Goal: Transaction & Acquisition: Download file/media

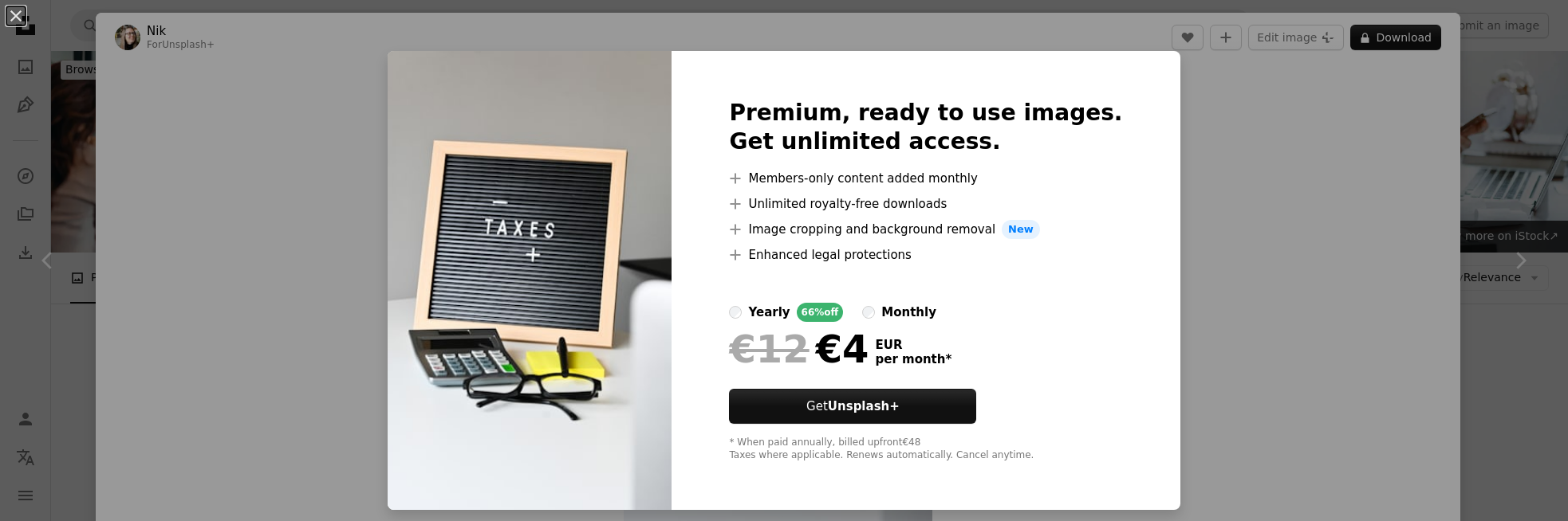
scroll to position [2152, 0]
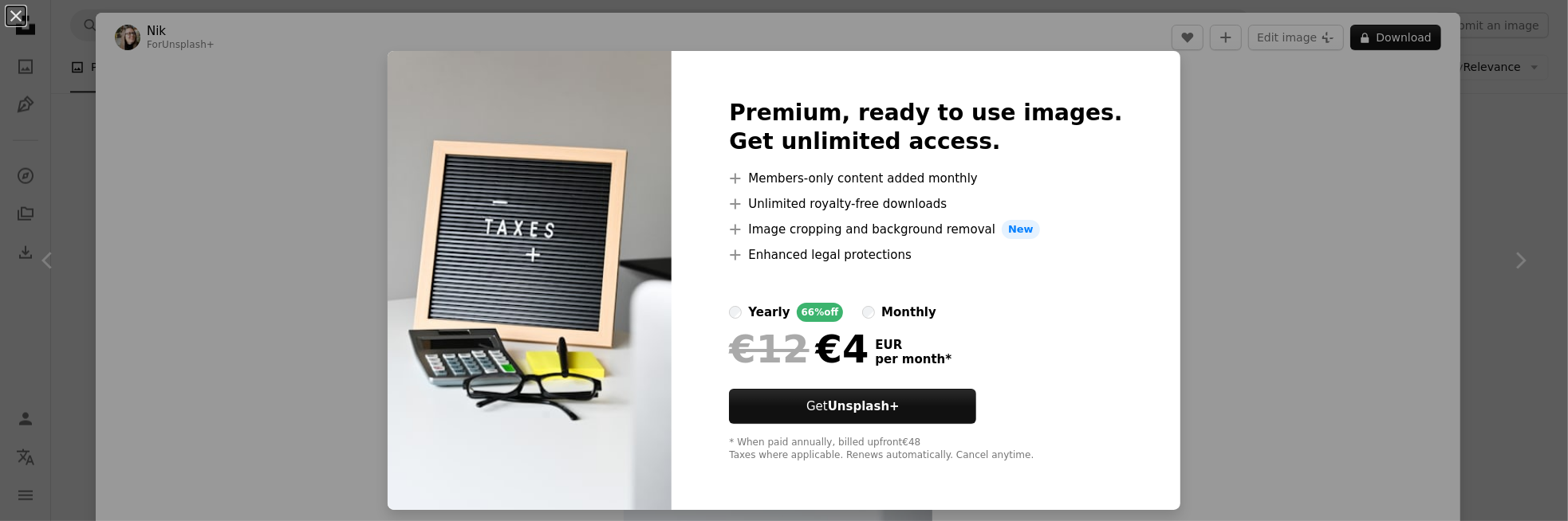
click at [1245, 255] on div "An X shape Premium, ready to use images. Get unlimited access. A plus sign Memb…" at bounding box center [784, 260] width 1568 height 521
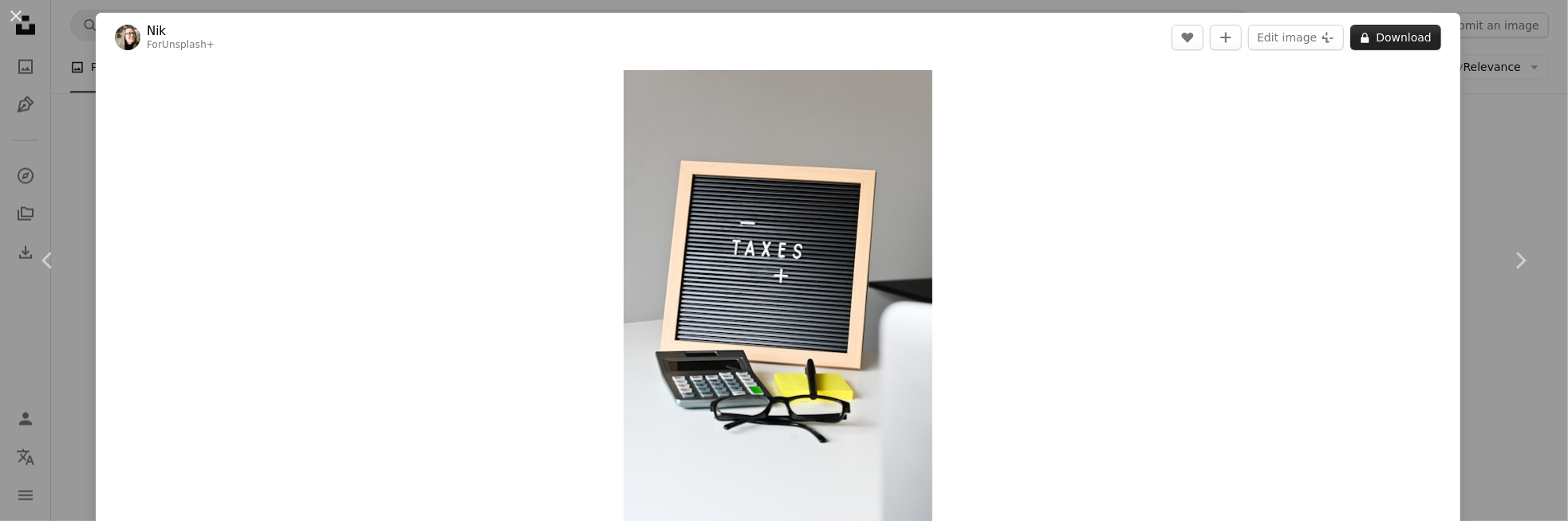
click at [1404, 35] on button "A lock Download" at bounding box center [1396, 37] width 91 height 25
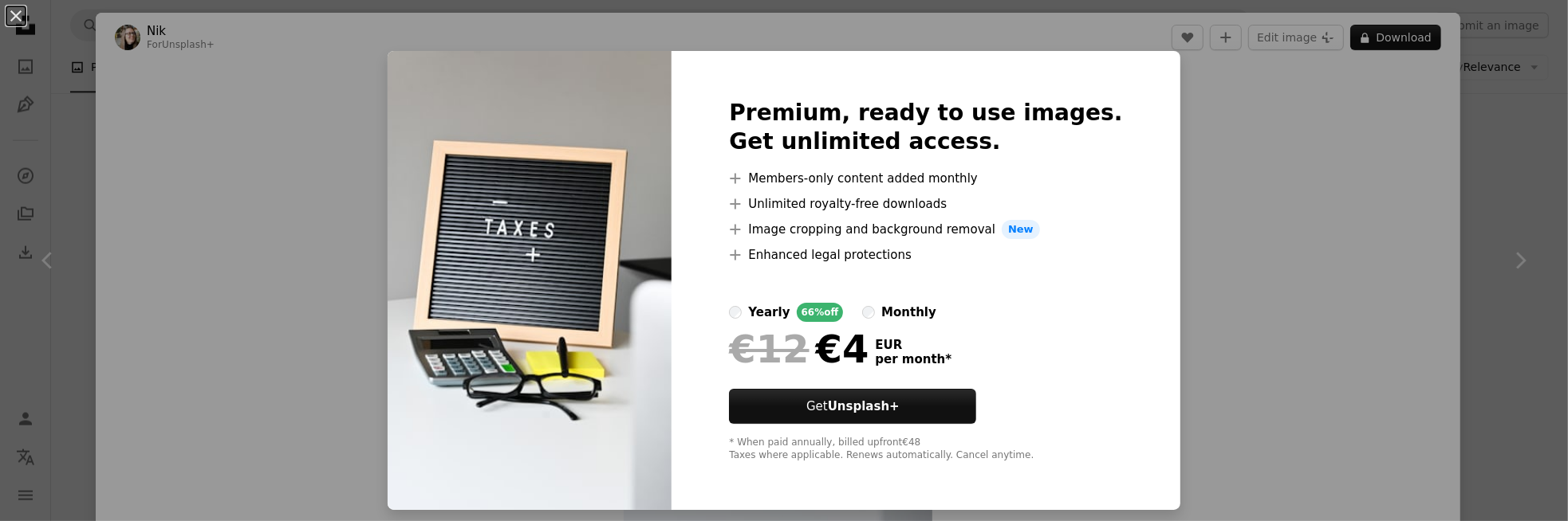
click at [1487, 101] on div "An X shape Premium, ready to use images. Get unlimited access. A plus sign Memb…" at bounding box center [784, 260] width 1568 height 521
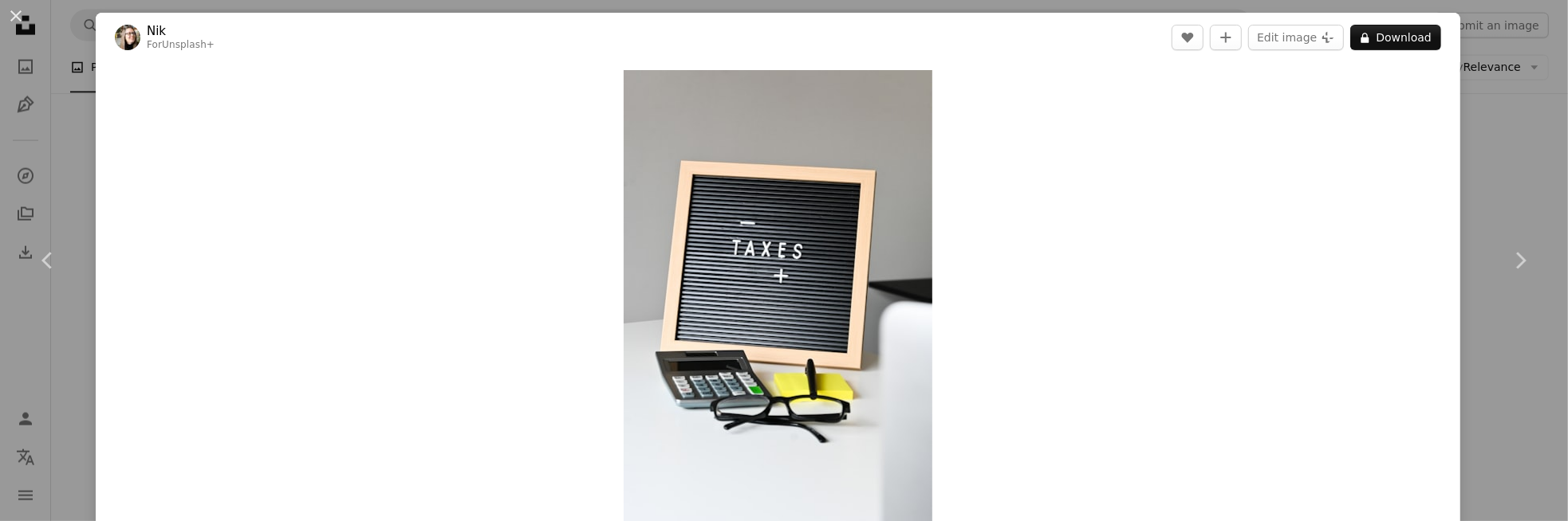
click at [1487, 102] on div "An X shape Chevron left Chevron right Nik For Unsplash+ A heart A plus sign Edi…" at bounding box center [784, 260] width 1568 height 521
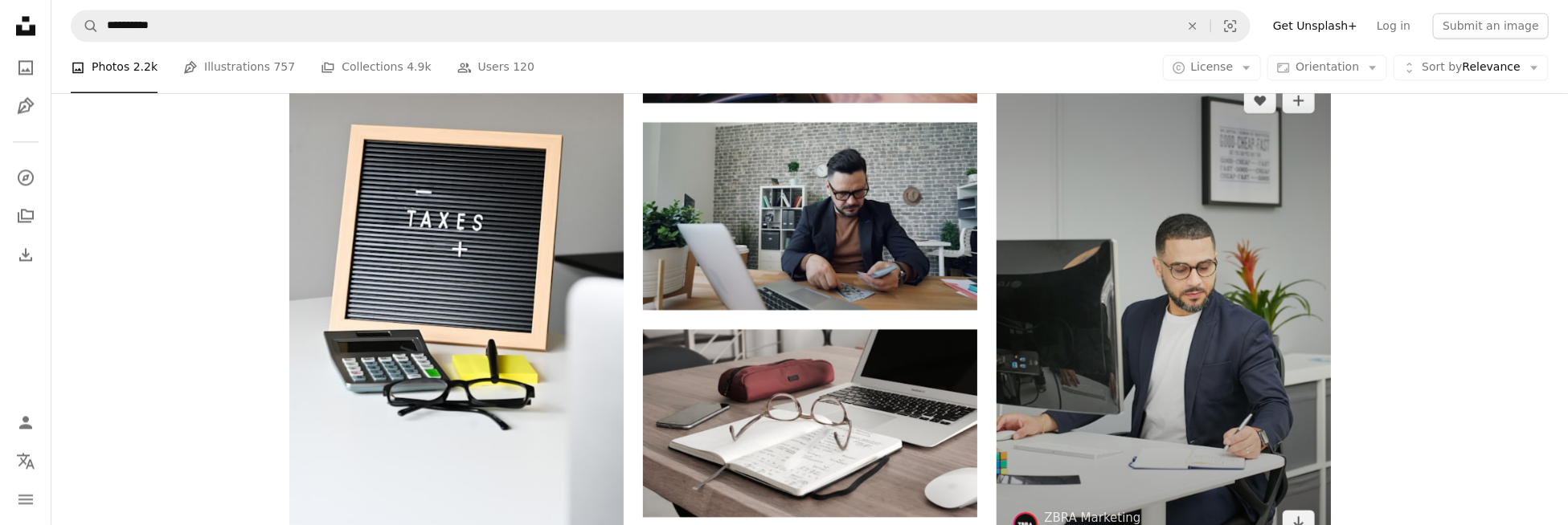
click at [1157, 282] on img at bounding box center [1163, 311] width 334 height 480
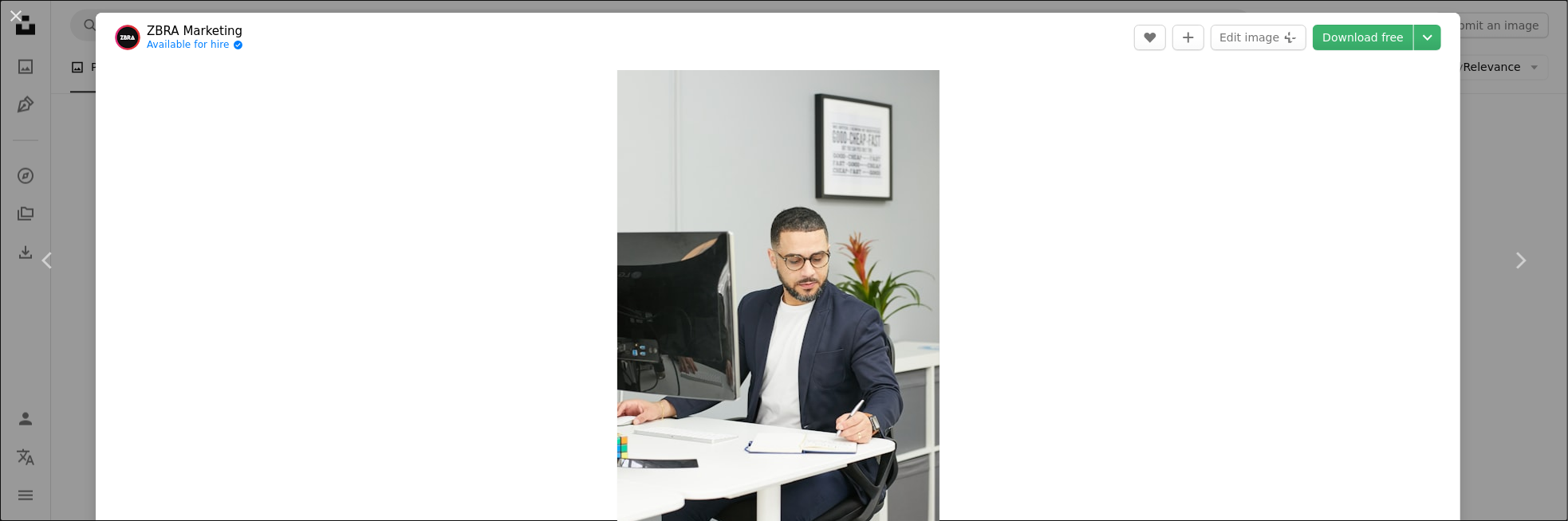
click at [1475, 119] on div "An X shape Chevron left Chevron right ZBRA Marketing Available for hire A check…" at bounding box center [784, 260] width 1568 height 521
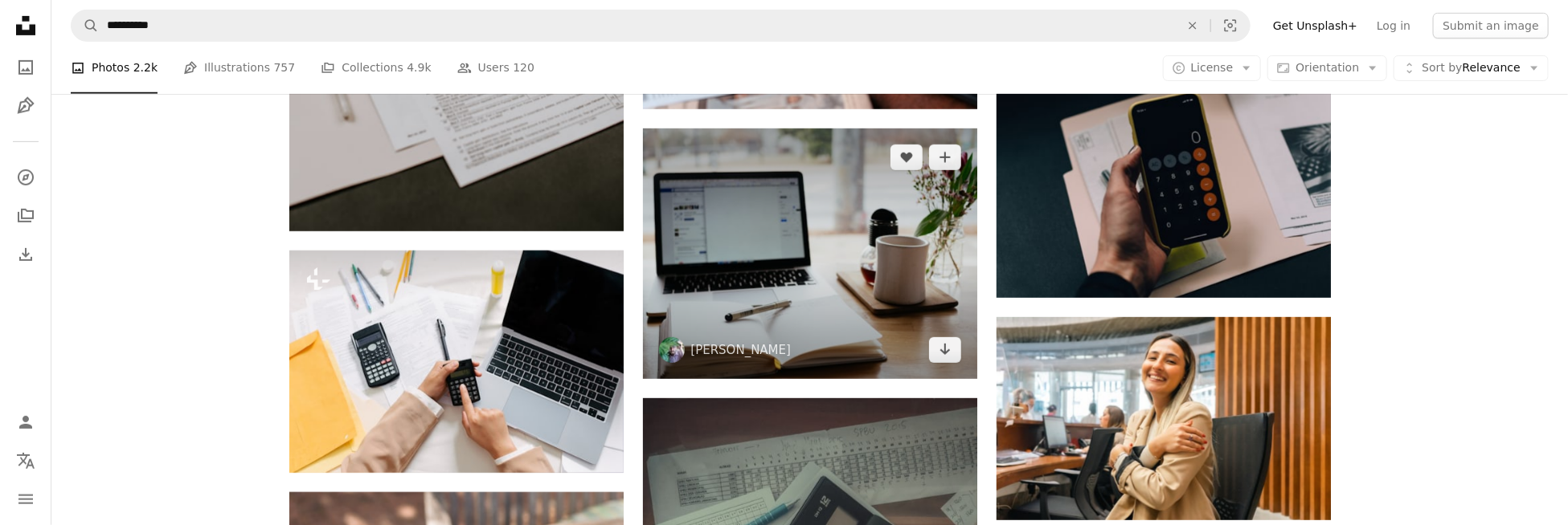
scroll to position [4096, 0]
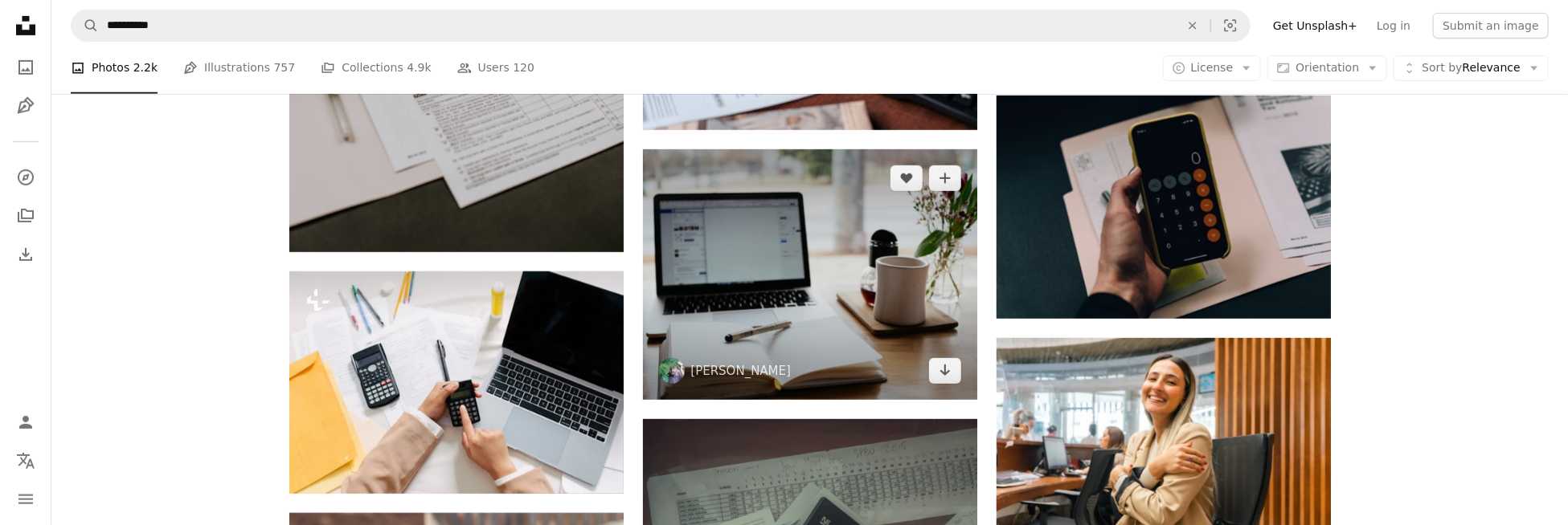
click at [818, 233] on img at bounding box center [809, 274] width 334 height 251
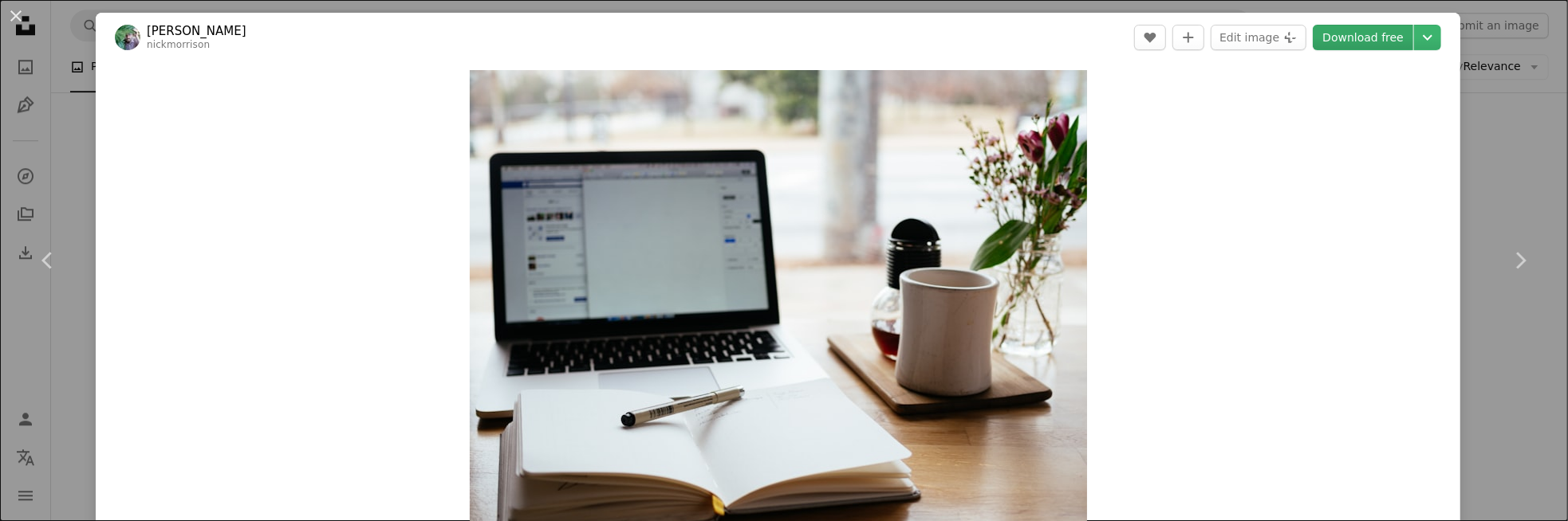
click at [1366, 41] on link "Download free" at bounding box center [1362, 37] width 100 height 25
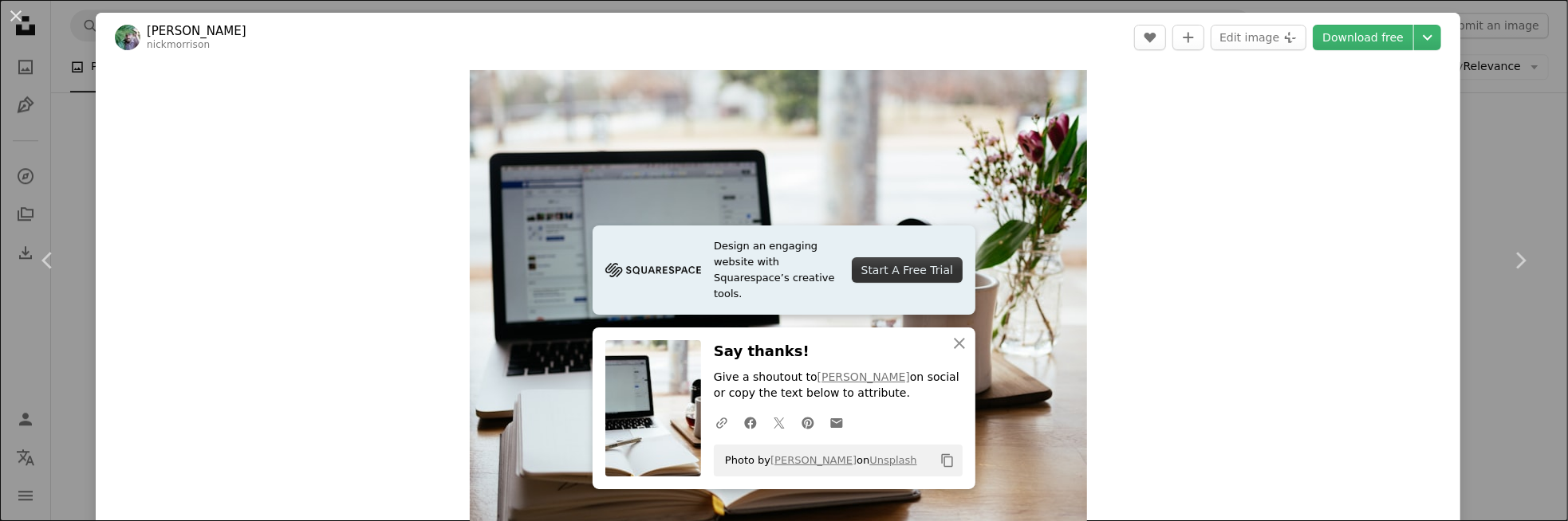
click at [1484, 181] on div "An X shape Chevron left Chevron right [PERSON_NAME] nickmorrison A heart A plus…" at bounding box center [784, 260] width 1568 height 521
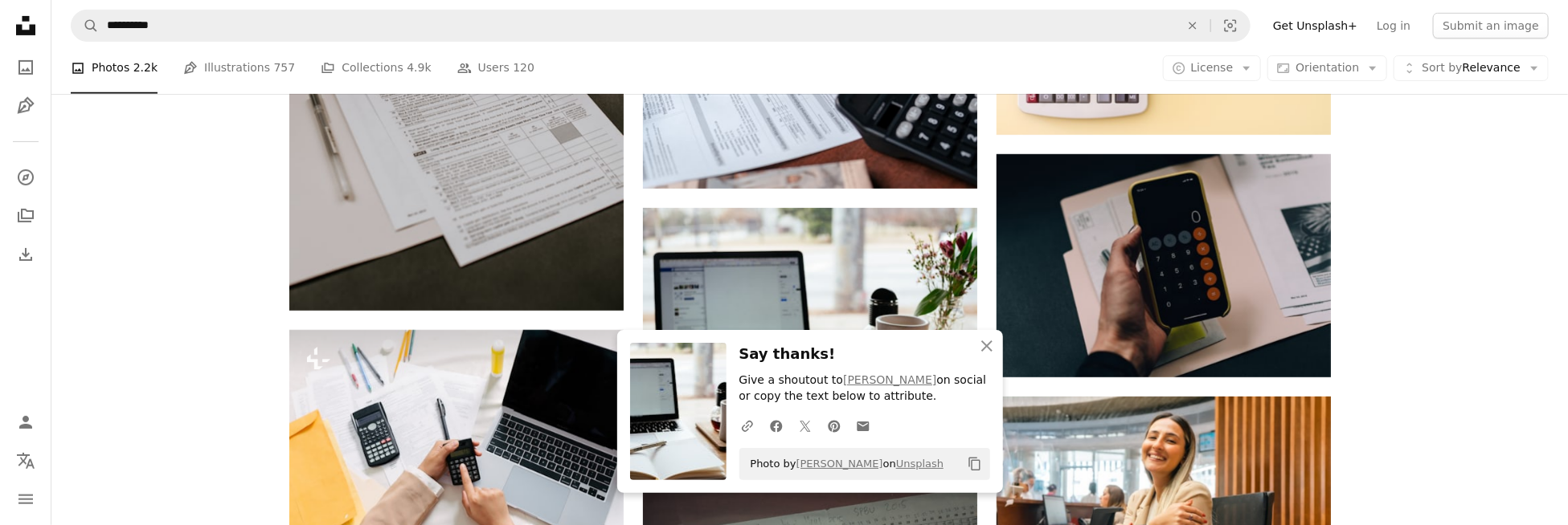
scroll to position [4016, 0]
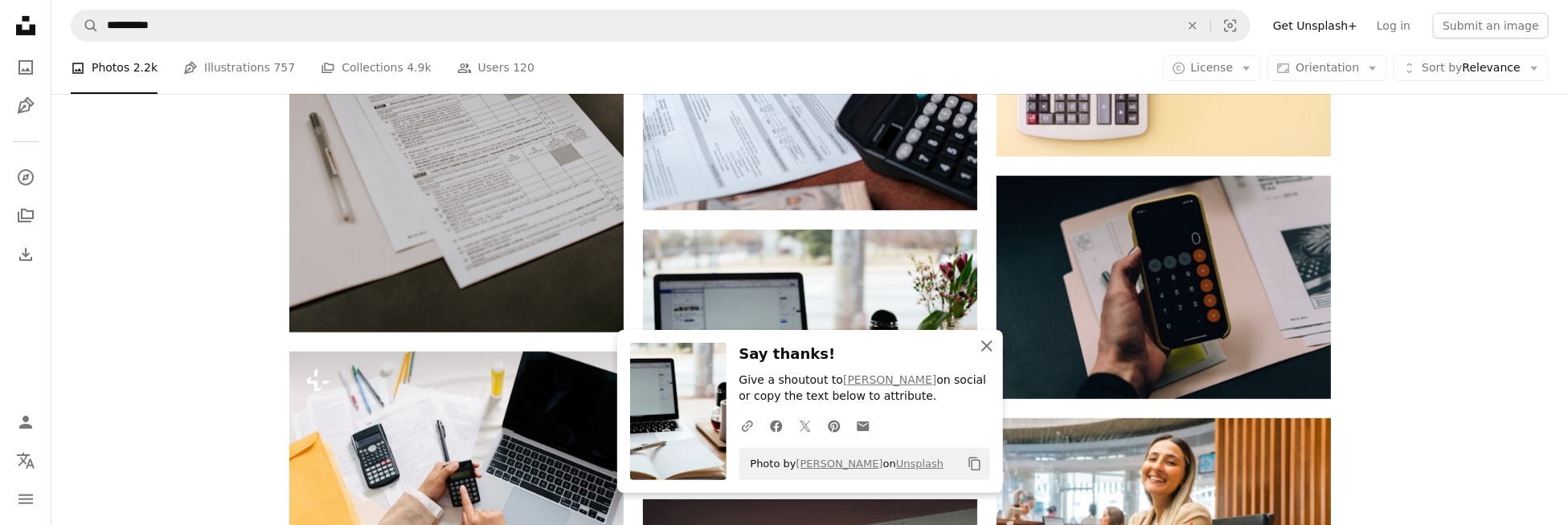
click at [983, 351] on icon "An X shape" at bounding box center [987, 346] width 20 height 20
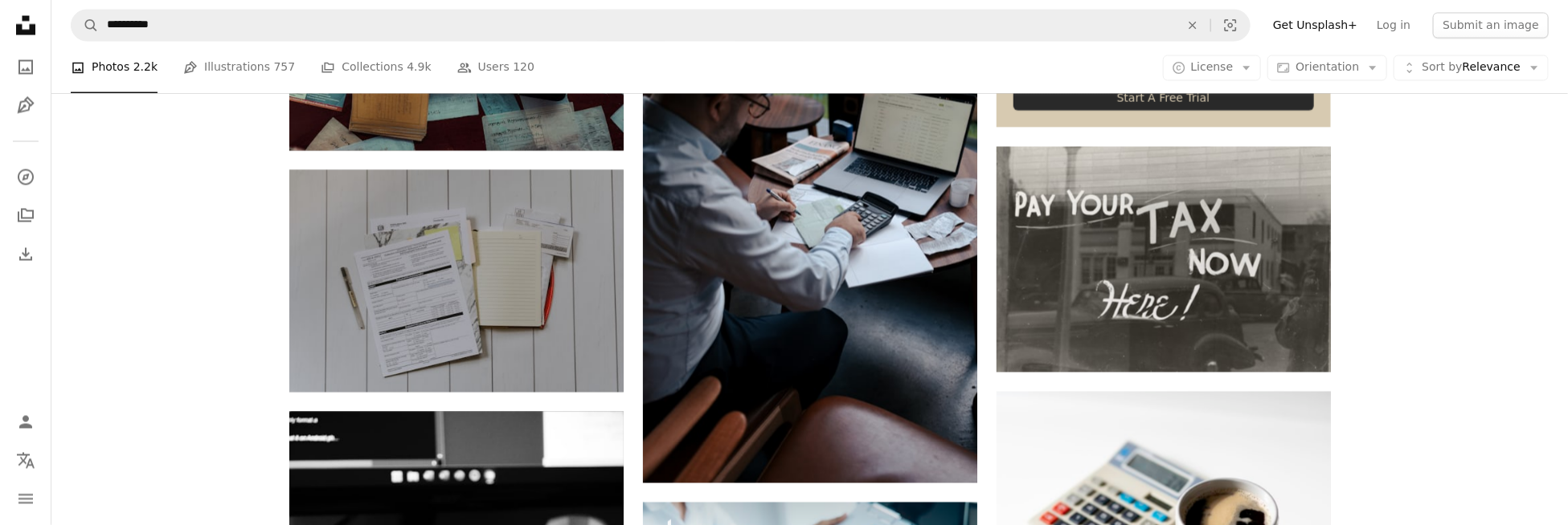
scroll to position [5462, 0]
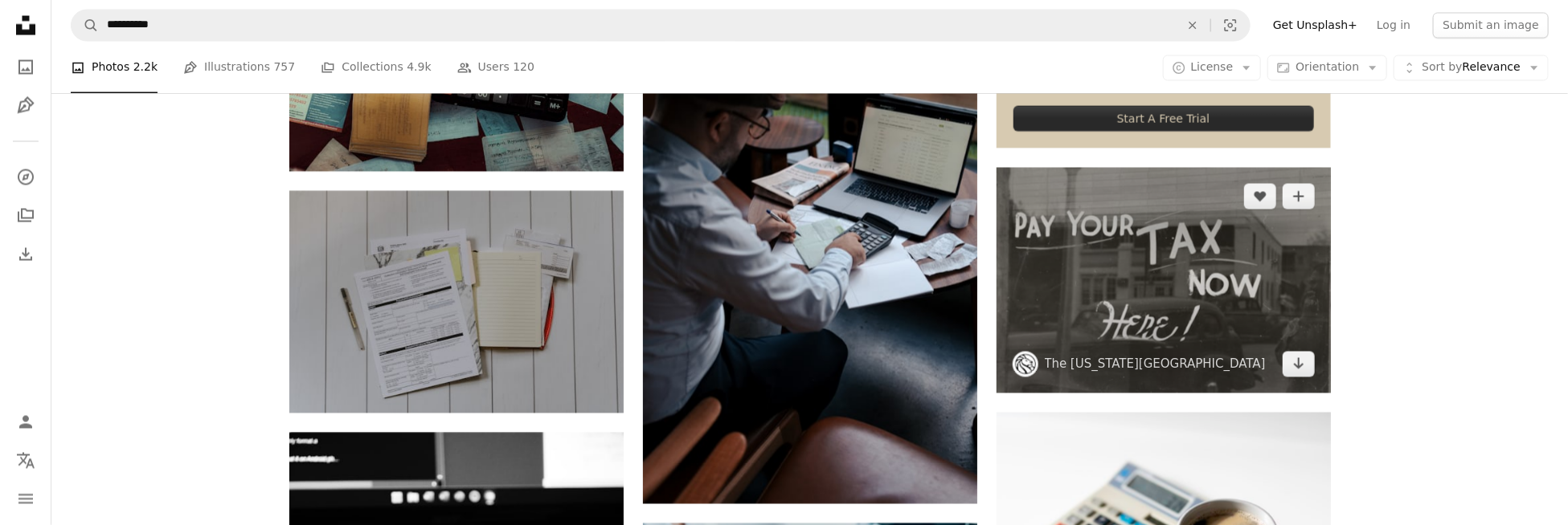
click at [1248, 251] on img at bounding box center [1163, 281] width 334 height 226
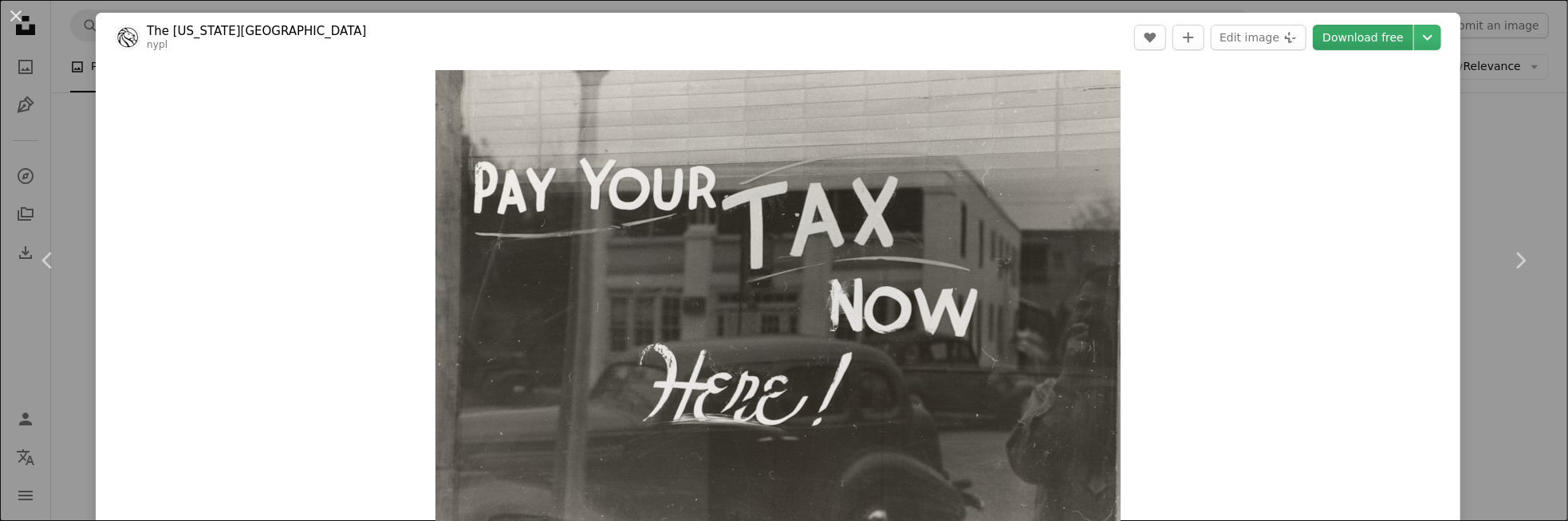
click at [1369, 40] on link "Download free" at bounding box center [1362, 37] width 100 height 25
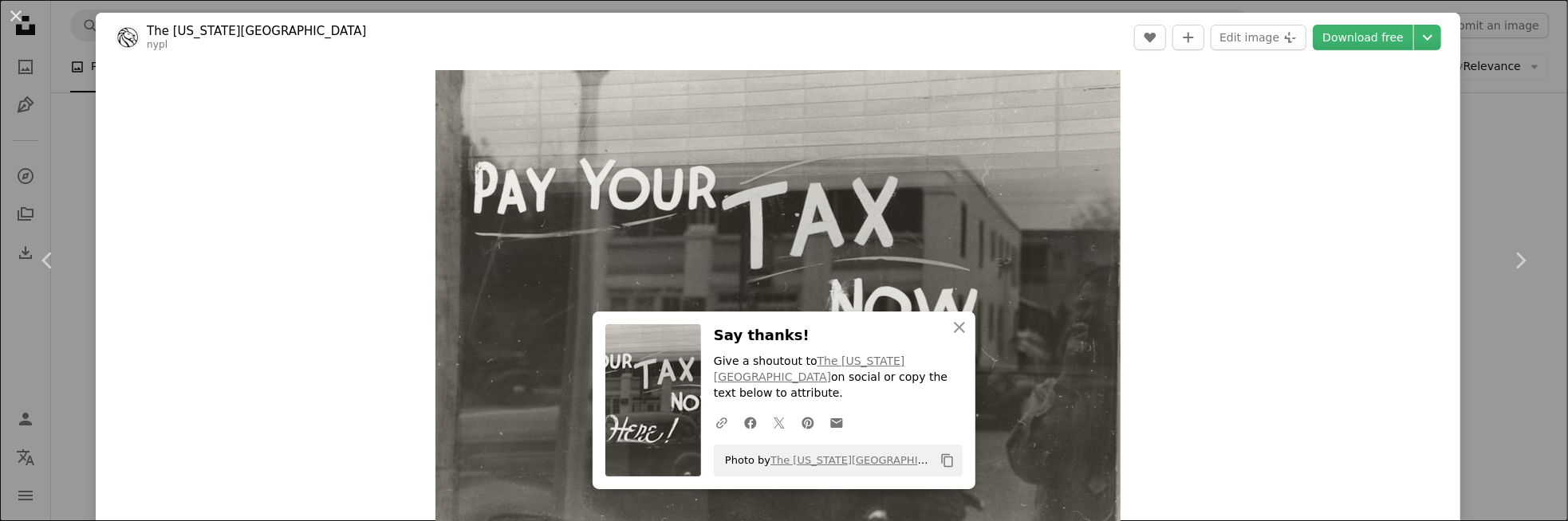
click at [73, 156] on div "An X shape Chevron left Chevron right The [US_STATE][GEOGRAPHIC_DATA] nypl A he…" at bounding box center [784, 260] width 1568 height 521
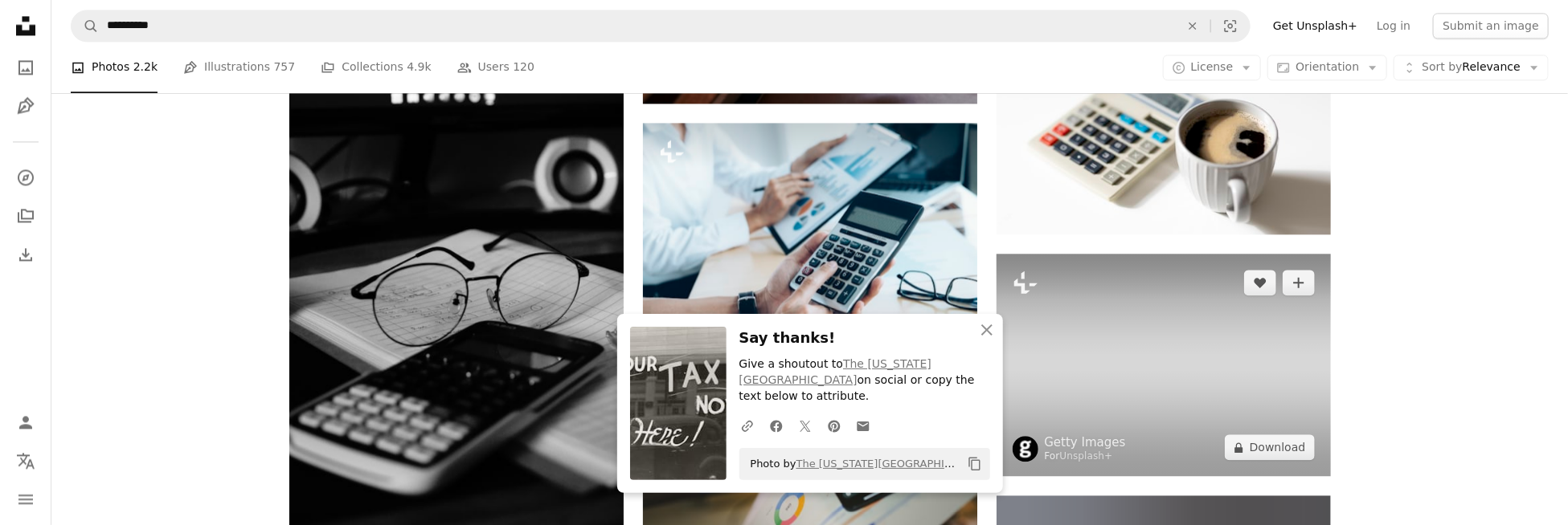
scroll to position [5863, 0]
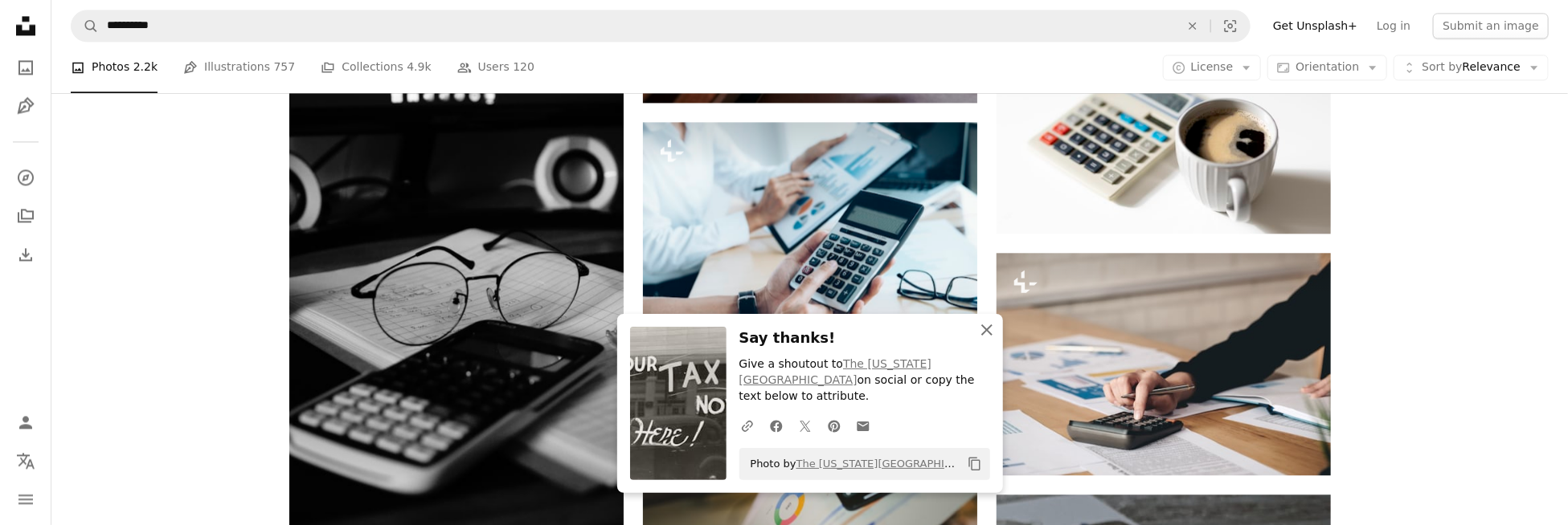
click at [994, 340] on icon "An X shape" at bounding box center [987, 330] width 20 height 20
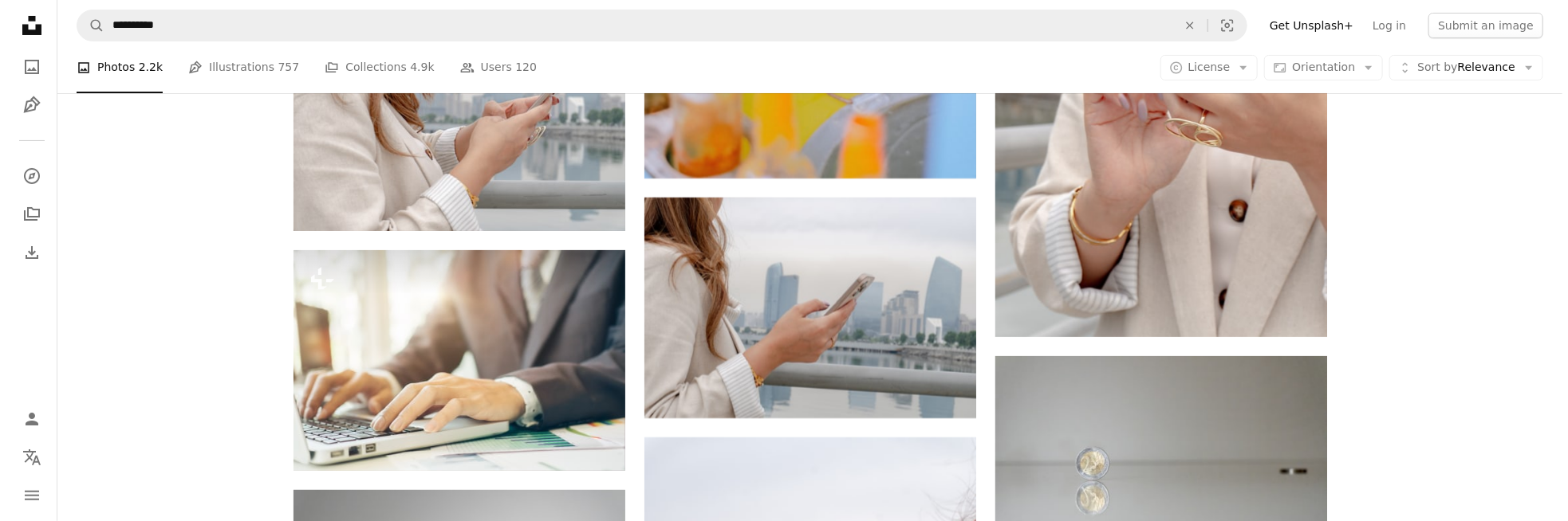
scroll to position [11079, 0]
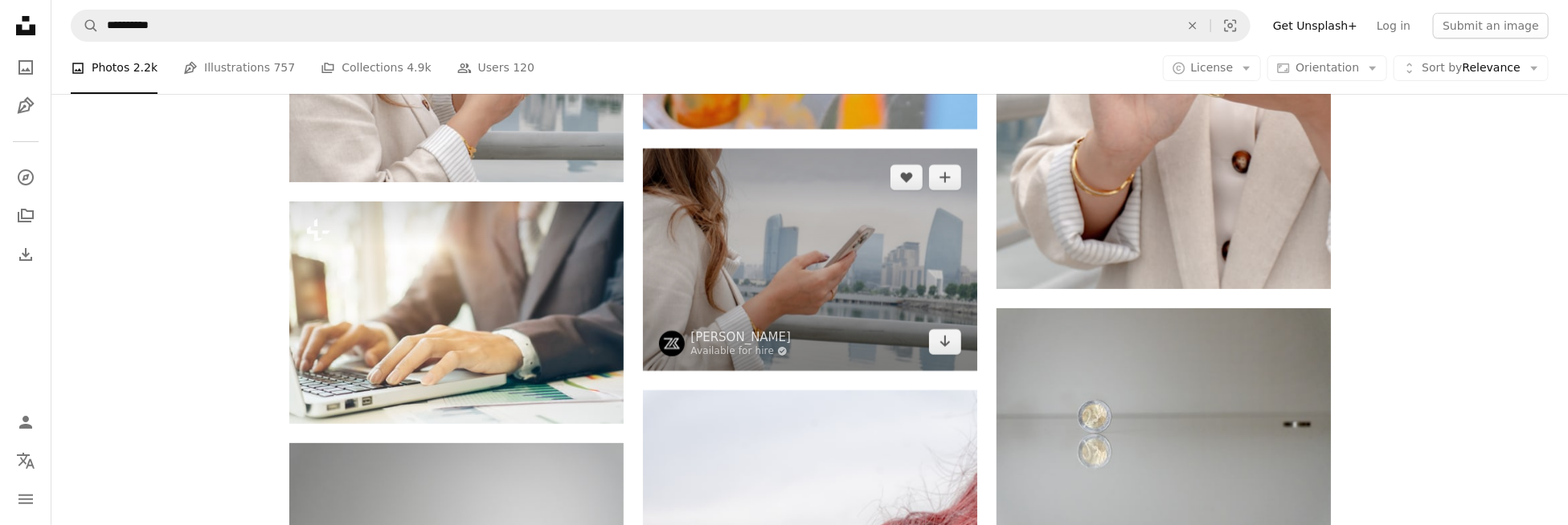
click at [820, 258] on img at bounding box center [809, 260] width 334 height 223
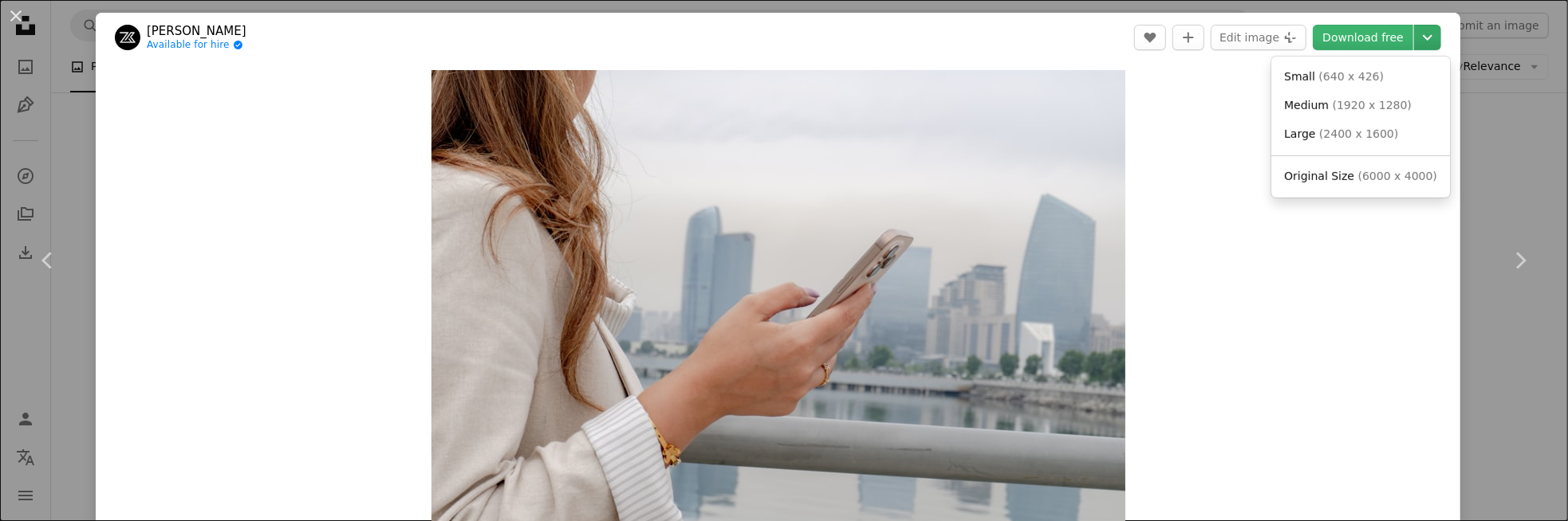
click at [1419, 42] on icon "Chevron down" at bounding box center [1427, 37] width 25 height 19
click at [1365, 76] on span "( 640 x 426 )" at bounding box center [1352, 76] width 66 height 13
